Goal: Task Accomplishment & Management: Use online tool/utility

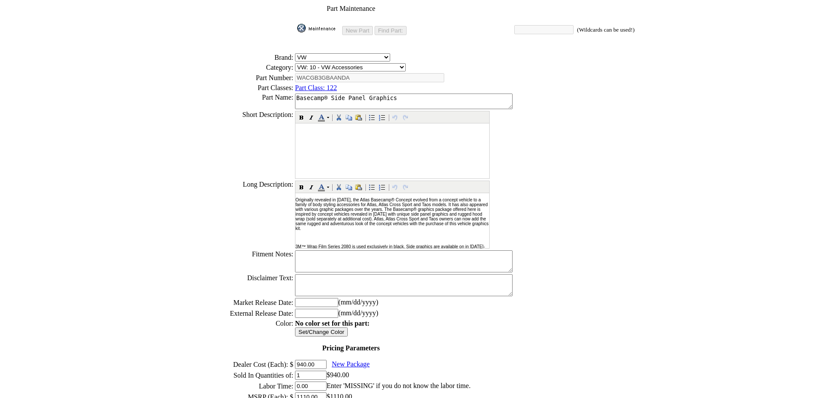
click at [323, 25] on img at bounding box center [318, 28] width 43 height 9
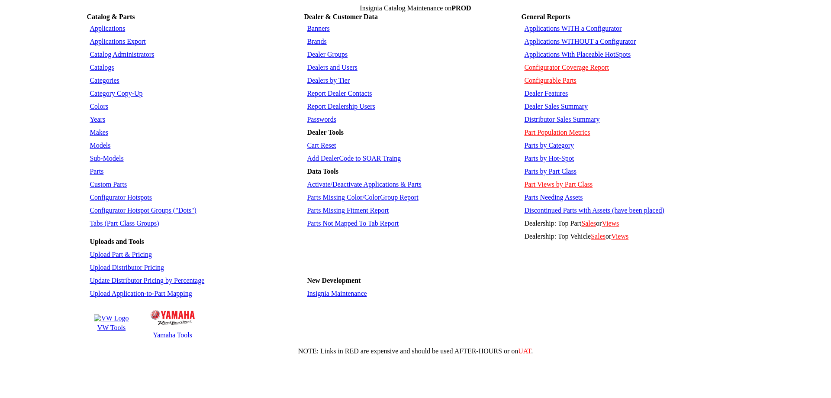
click at [566, 38] on link "Applications WITHOUT a Configurator" at bounding box center [580, 41] width 112 height 7
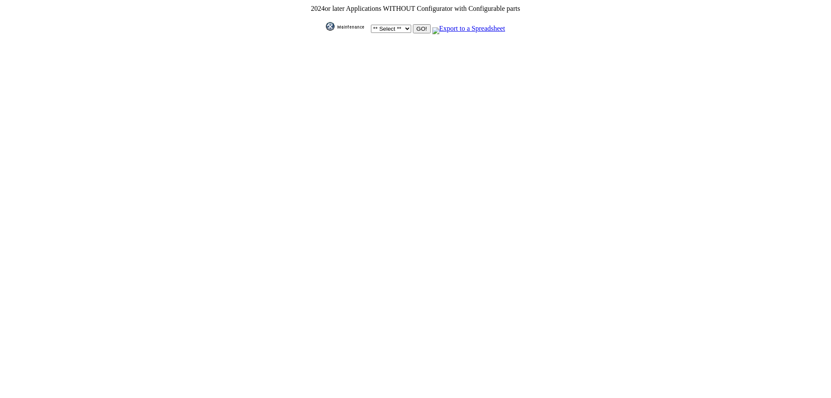
click at [401, 28] on select "** Select ** Acura Alfa Romeo Audi Bentley BMW DoubleTake [PERSON_NAME] Honda H…" at bounding box center [391, 29] width 40 height 8
select select "1"
click at [371, 25] on select "** Select ** Acura Alfa Romeo Audi Bentley BMW DoubleTake [PERSON_NAME] Honda H…" at bounding box center [391, 29] width 40 height 8
click at [421, 30] on input "GO!" at bounding box center [421, 28] width 17 height 9
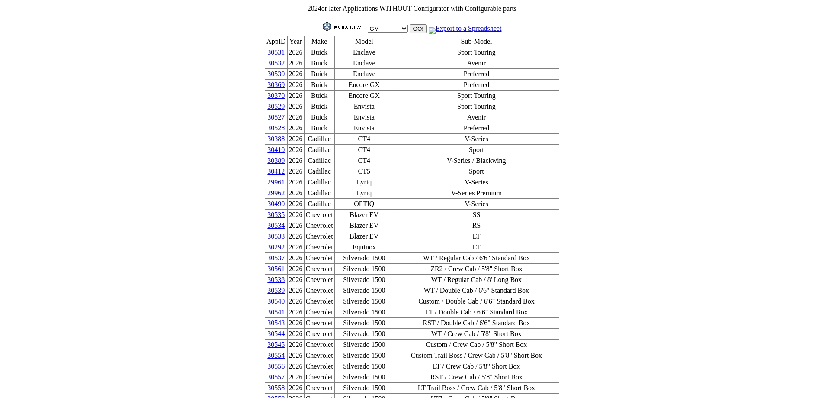
click at [285, 362] on link "30556" at bounding box center [275, 365] width 17 height 7
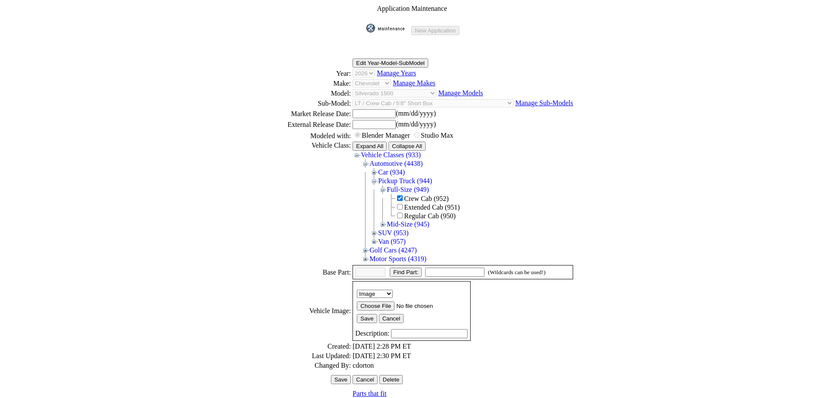
scroll to position [134, 0]
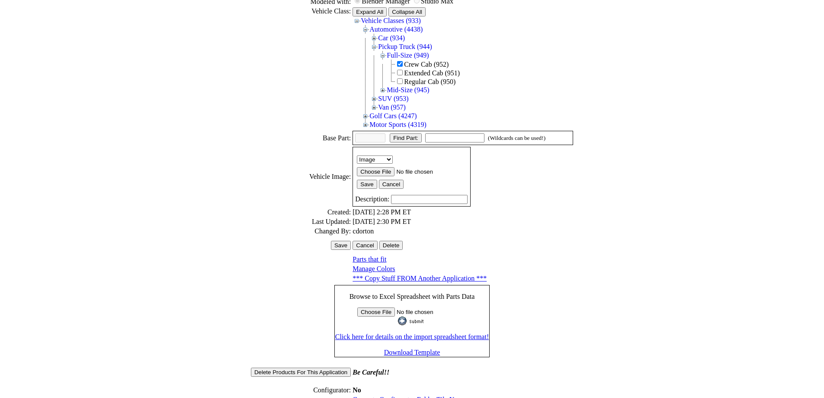
click at [377, 396] on link "Generate Configurator Folder/File Names" at bounding box center [411, 399] width 116 height 7
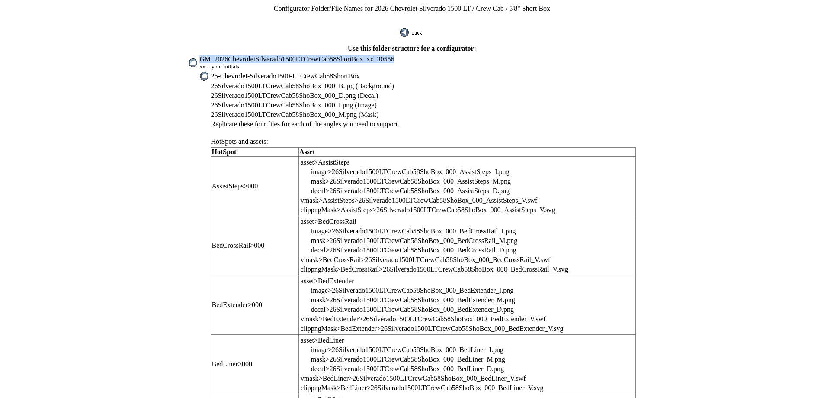
drag, startPoint x: 224, startPoint y: 52, endPoint x: 393, endPoint y: 55, distance: 169.7
click at [393, 55] on span "GM_2026ChevroletSilverado1500LTCrewCab58ShortBox_xx_30556" at bounding box center [297, 58] width 195 height 7
copy span "GM_2026ChevroletSilverado1500LTCrewCab58ShortBox_xx_30556"
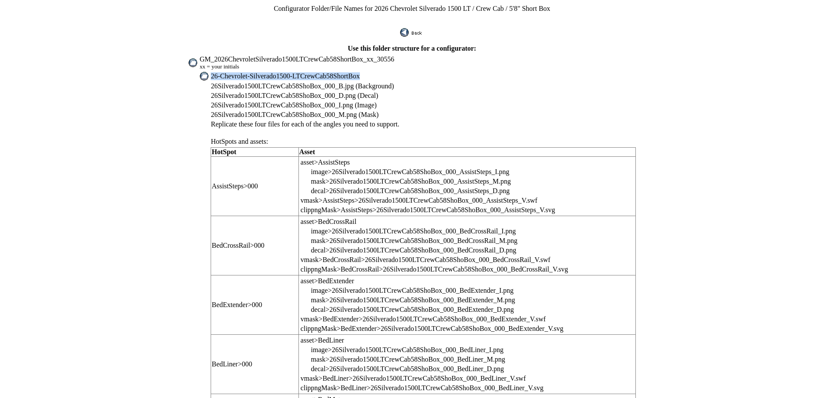
drag, startPoint x: 235, startPoint y: 67, endPoint x: 370, endPoint y: 64, distance: 134.2
copy span "26-Chevrolet-Silverado1500-LTCrewCab58ShortBox"
drag, startPoint x: 235, startPoint y: 78, endPoint x: 333, endPoint y: 78, distance: 97.8
click at [333, 82] on span "26Silverado1500LTCrewCab58ShoBox_000_B.jpg (Background)" at bounding box center [302, 85] width 183 height 7
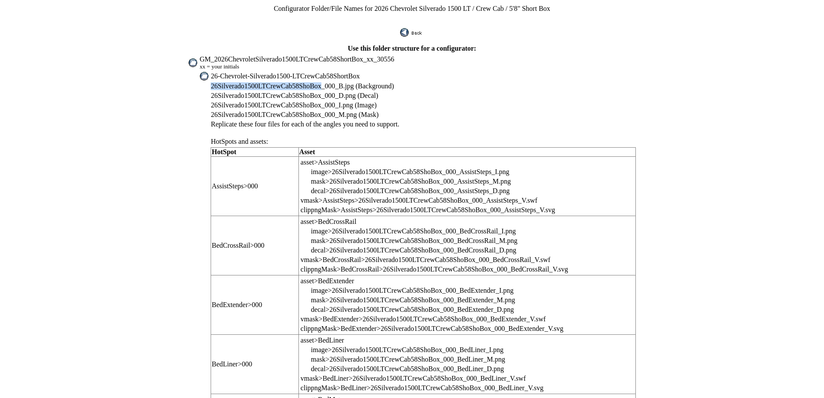
copy span "26Silverado1500LTCrewCab58ShoBox"
